Goal: Check status: Check status

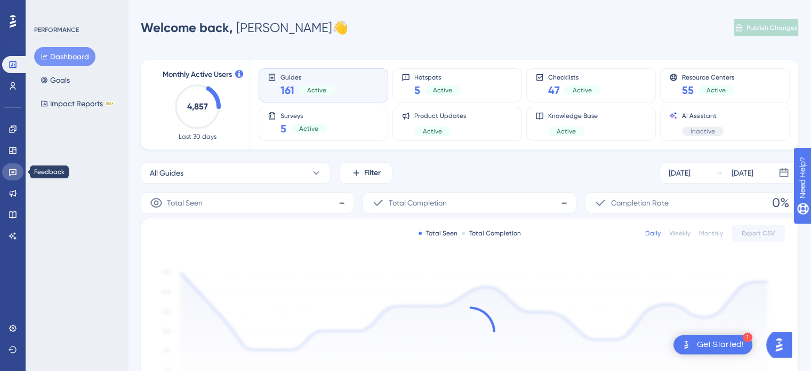
click at [16, 168] on icon at bounding box center [13, 171] width 9 height 9
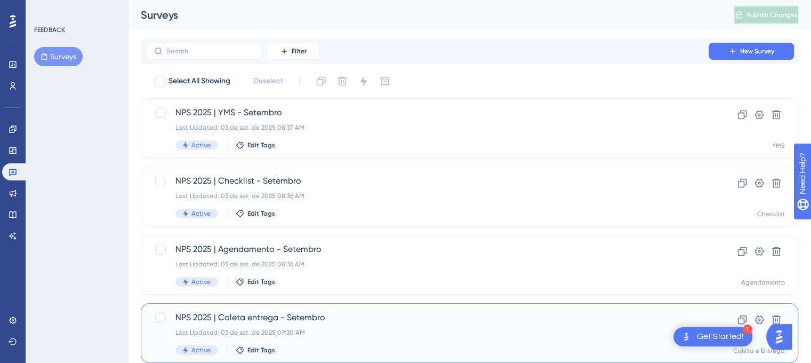
click at [316, 324] on div "NPS 2025 | [PERSON_NAME] entrega - Setembro Last Updated: 03 de set. de 2025 09…" at bounding box center [426, 333] width 503 height 44
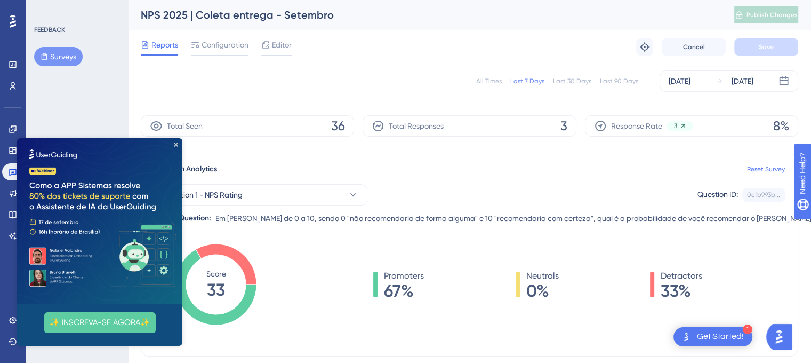
click at [483, 79] on div "All Times" at bounding box center [489, 81] width 26 height 9
drag, startPoint x: 401, startPoint y: 253, endPoint x: 391, endPoint y: 254, distance: 10.2
click at [401, 254] on div "Promoters 75% Neutrals 13% Detractors 13%" at bounding box center [538, 295] width 494 height 107
click at [175, 142] on icon "Close Preview" at bounding box center [176, 144] width 4 height 4
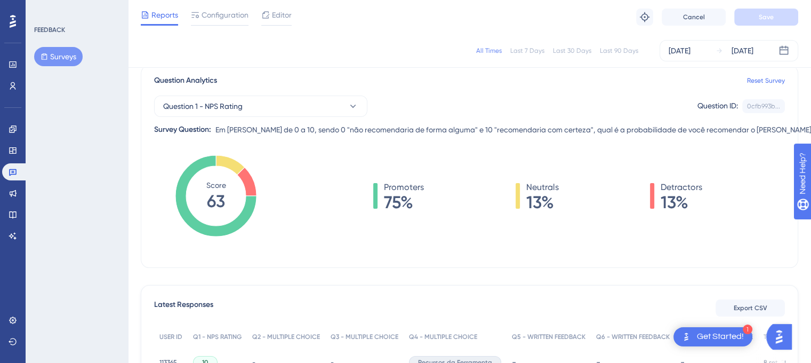
scroll to position [83, 0]
click at [574, 52] on div "Last 30 Days" at bounding box center [572, 50] width 38 height 9
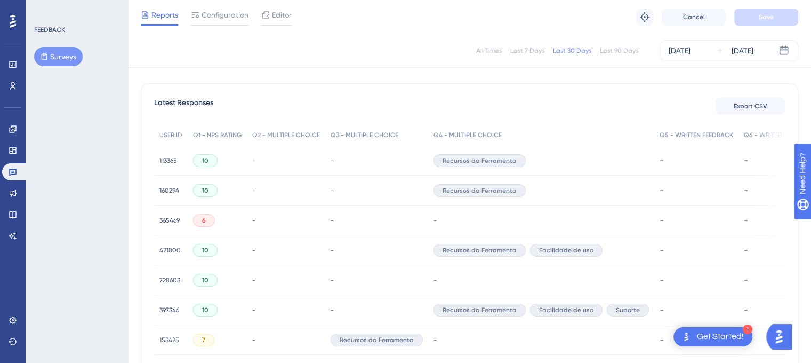
scroll to position [286, 0]
click at [166, 220] on span "365469" at bounding box center [169, 220] width 20 height 9
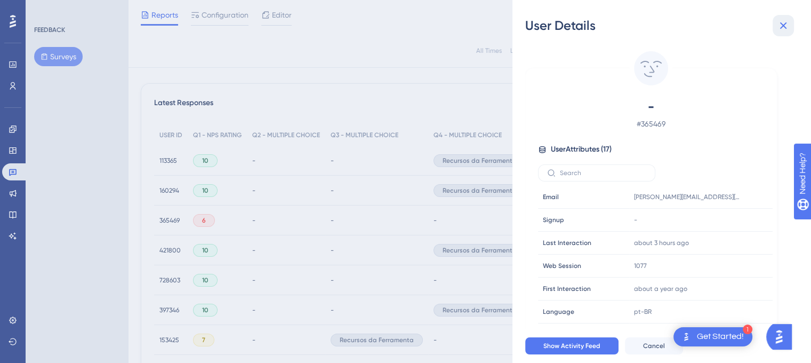
click at [782, 22] on icon at bounding box center [783, 25] width 13 height 13
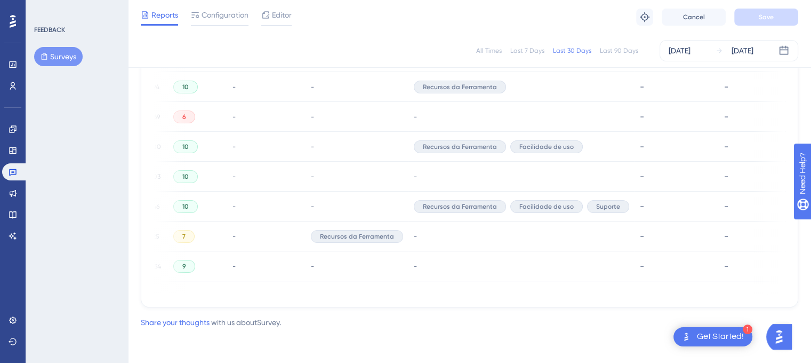
scroll to position [0, 0]
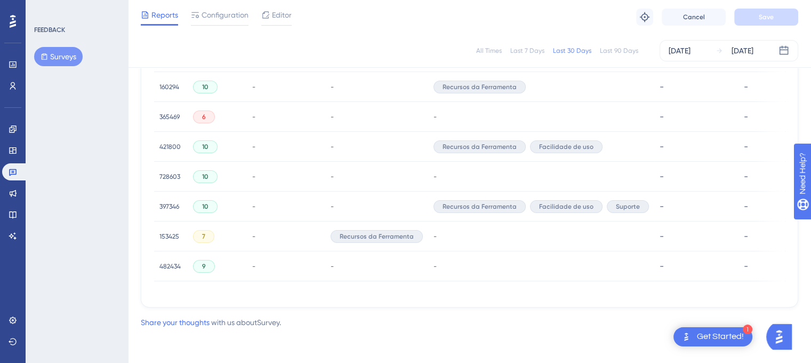
click at [202, 232] on span "7" at bounding box center [203, 236] width 3 height 9
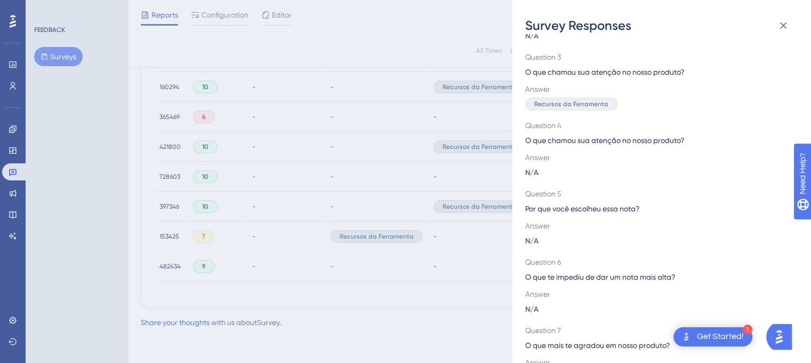
scroll to position [209, 0]
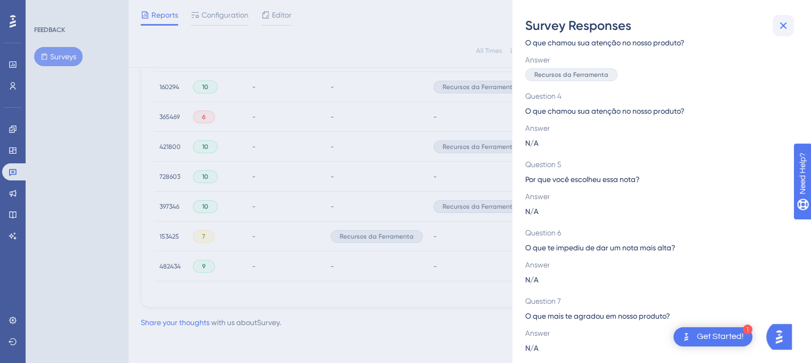
click at [784, 22] on icon at bounding box center [783, 25] width 13 height 13
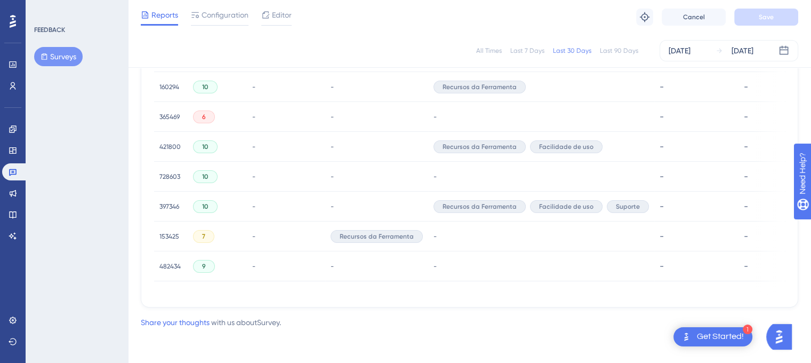
click at [167, 234] on span "153425" at bounding box center [169, 236] width 20 height 9
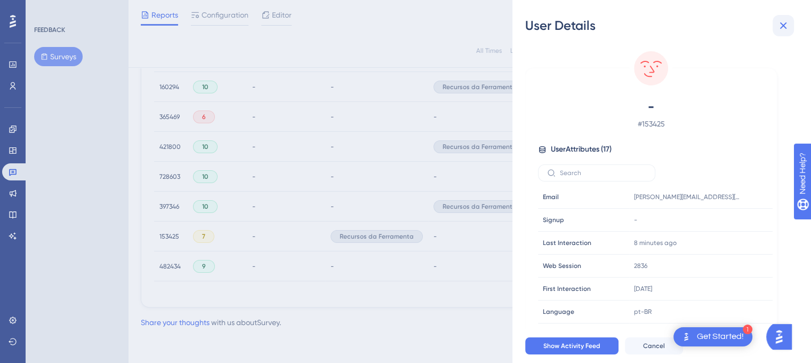
click at [788, 25] on icon at bounding box center [783, 25] width 13 height 13
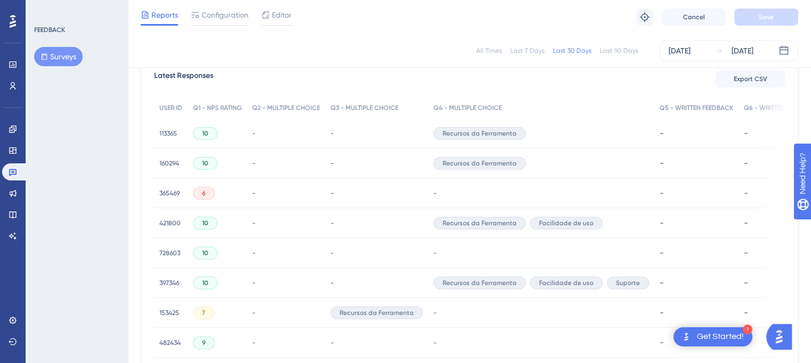
scroll to position [339, 0]
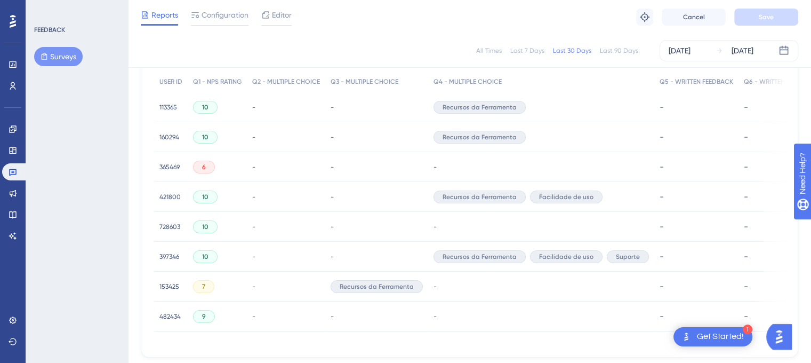
click at [165, 317] on span "482434" at bounding box center [169, 316] width 21 height 9
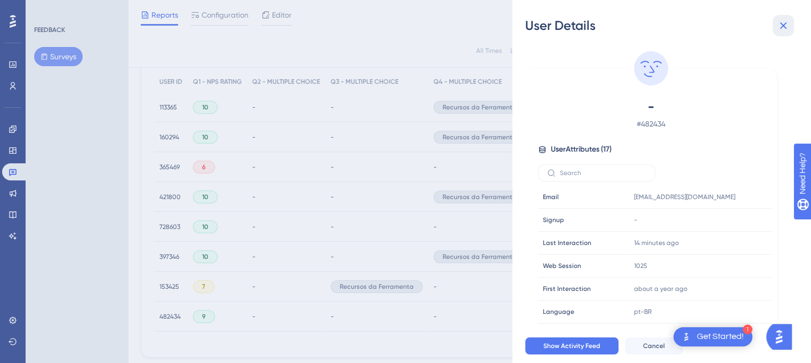
click at [787, 27] on icon at bounding box center [783, 25] width 13 height 13
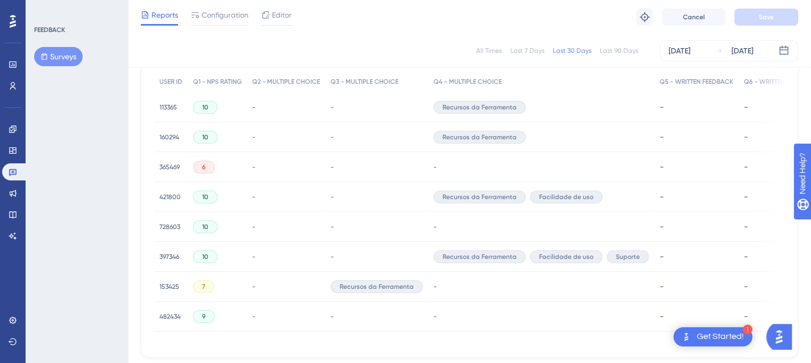
click at [156, 258] on div "397346 397346" at bounding box center [171, 257] width 34 height 30
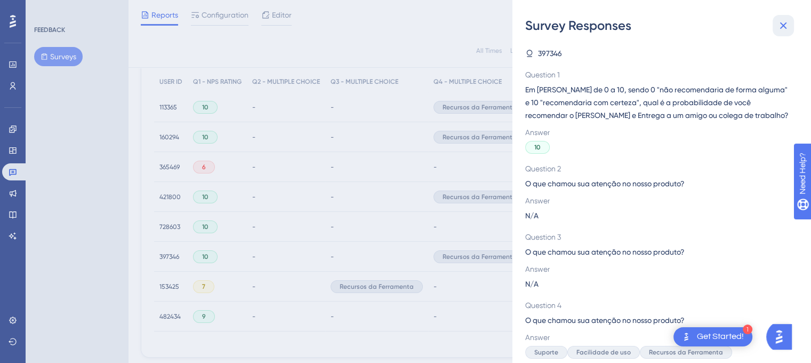
click at [782, 25] on icon at bounding box center [783, 25] width 7 height 7
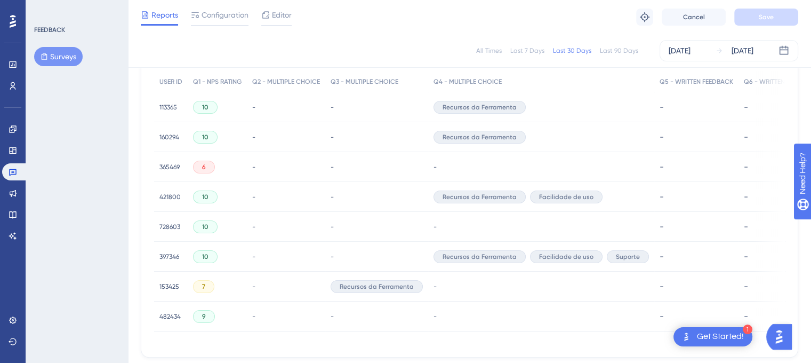
click at [166, 257] on span "397346" at bounding box center [169, 256] width 20 height 9
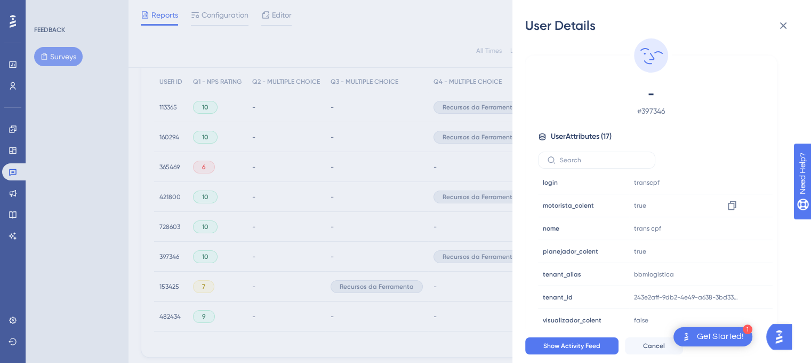
scroll to position [14, 0]
click at [783, 23] on icon at bounding box center [783, 25] width 13 height 13
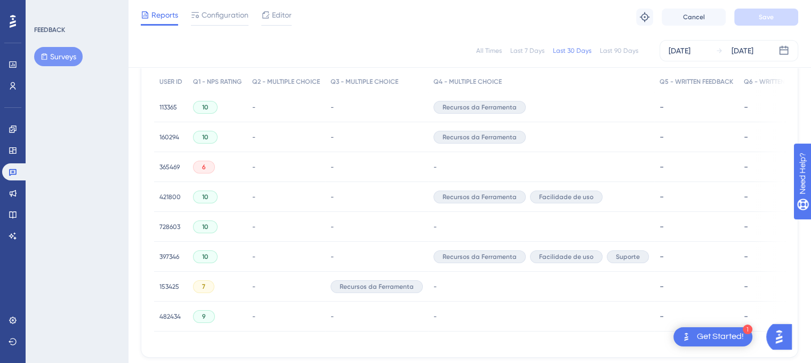
click at [163, 226] on span "728603" at bounding box center [169, 226] width 21 height 9
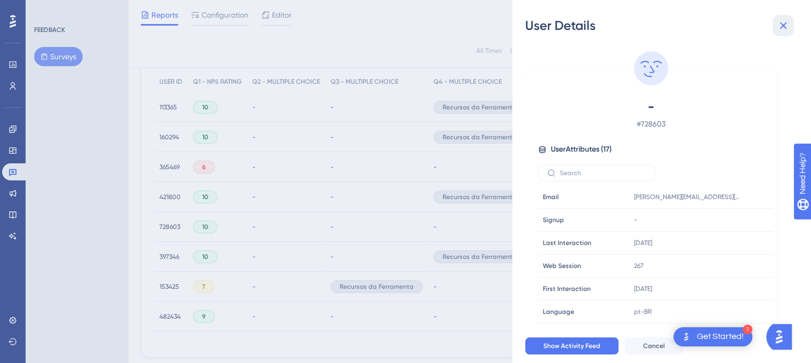
click at [787, 23] on icon at bounding box center [783, 25] width 13 height 13
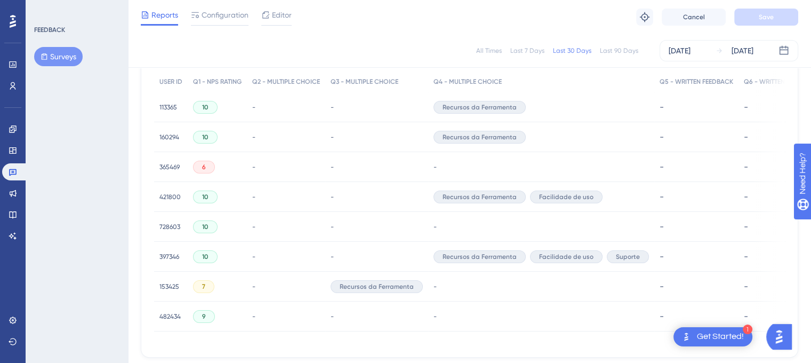
click at [164, 196] on span "421800" at bounding box center [169, 197] width 21 height 9
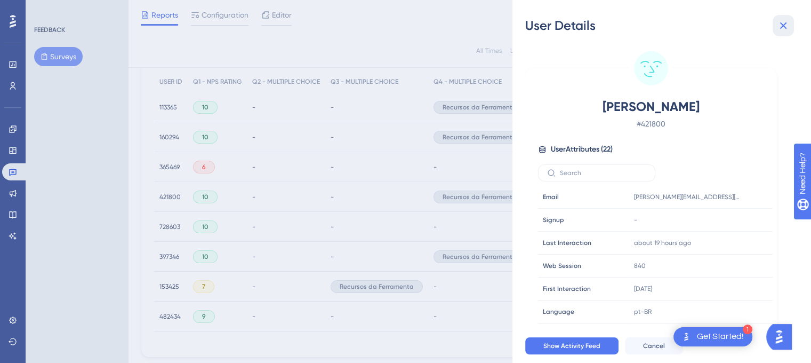
click at [787, 26] on icon at bounding box center [783, 25] width 13 height 13
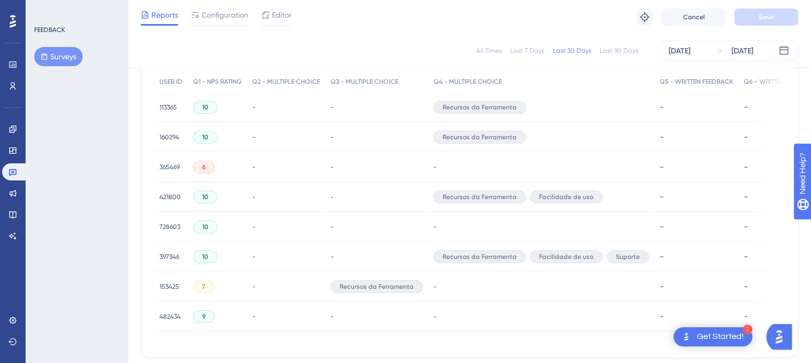
click at [166, 137] on span "160294" at bounding box center [169, 137] width 20 height 9
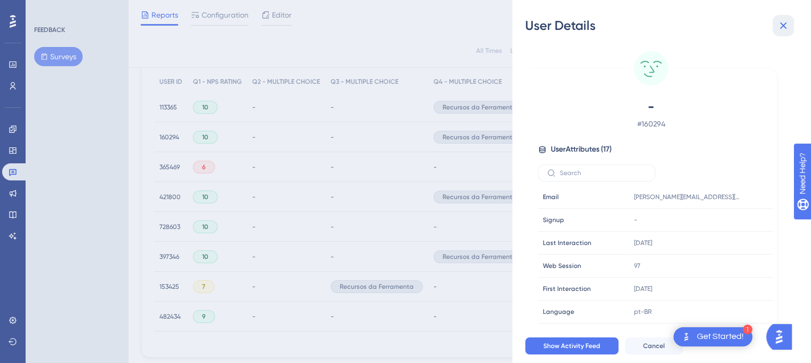
click at [787, 22] on icon at bounding box center [783, 25] width 13 height 13
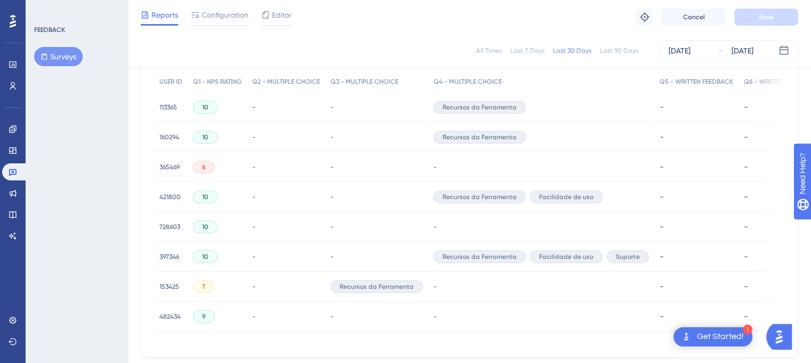
click at [174, 104] on span "113365" at bounding box center [168, 107] width 18 height 9
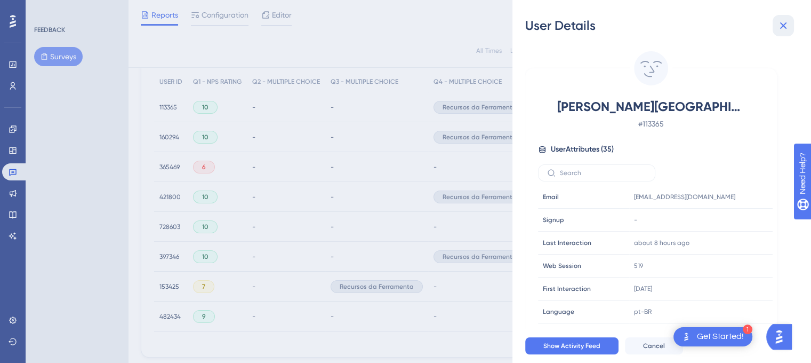
click at [785, 25] on icon at bounding box center [783, 25] width 13 height 13
